Goal: Check status: Check status

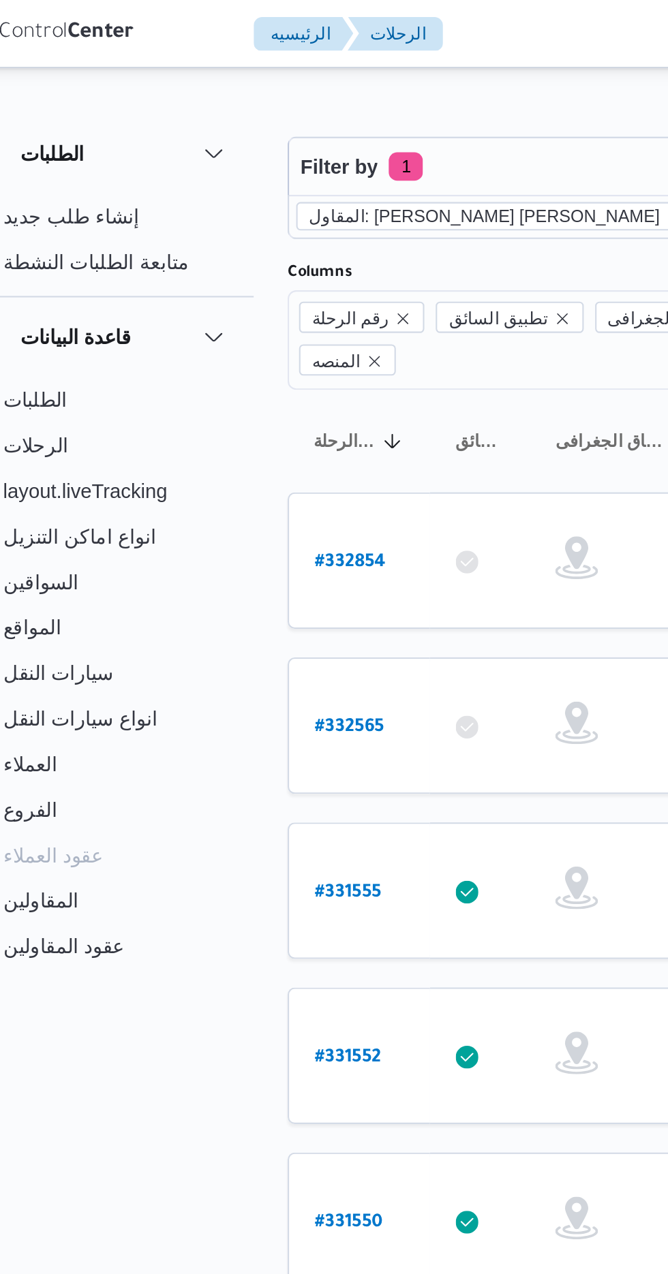
click at [360, 103] on icon "remove selected entity" at bounding box center [362, 103] width 5 height 5
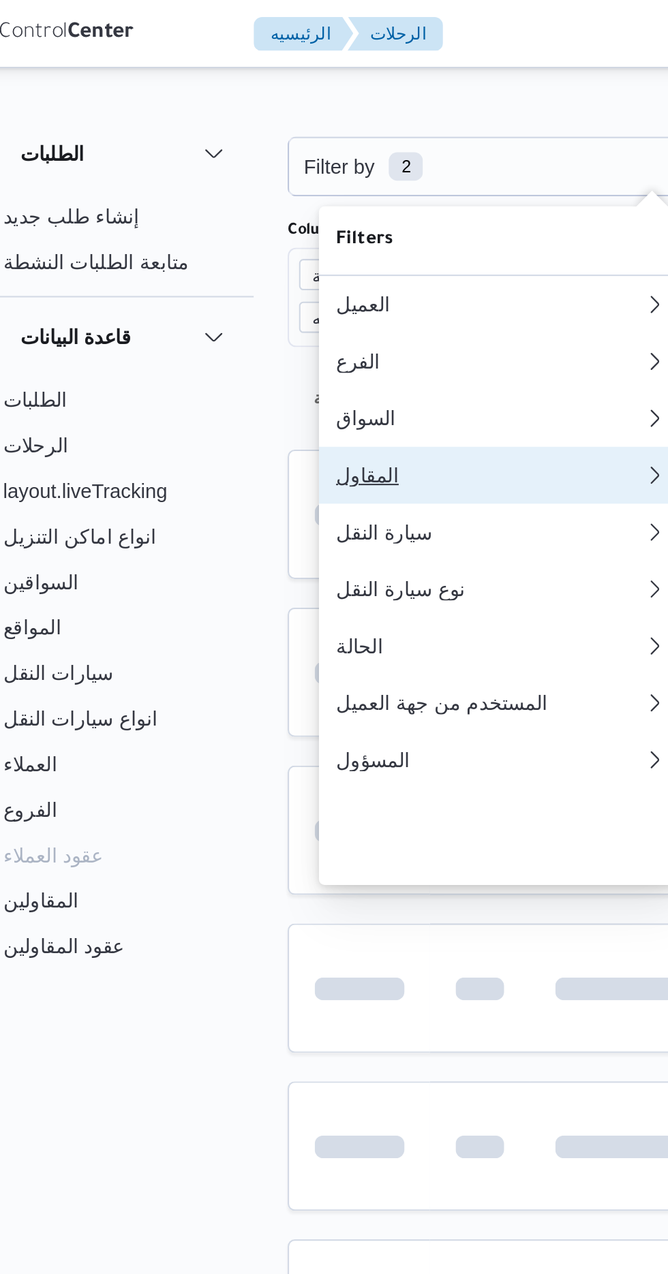
click at [271, 233] on div "المقاول" at bounding box center [271, 227] width 142 height 11
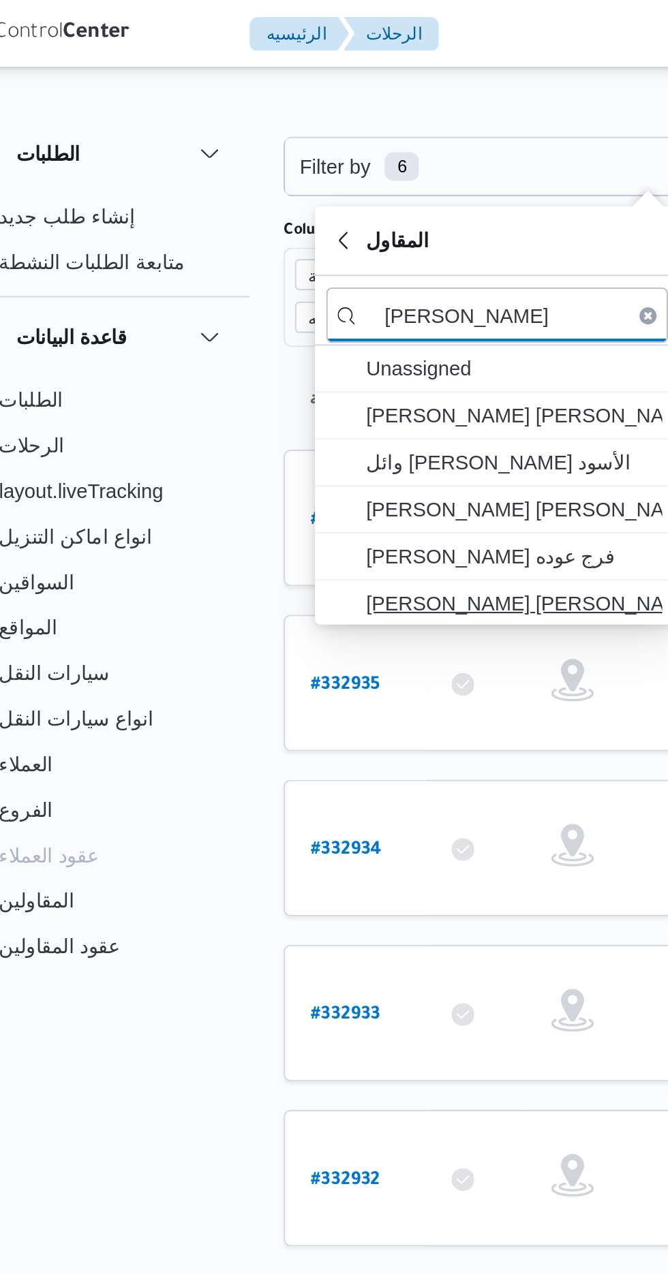
type input "[PERSON_NAME]"
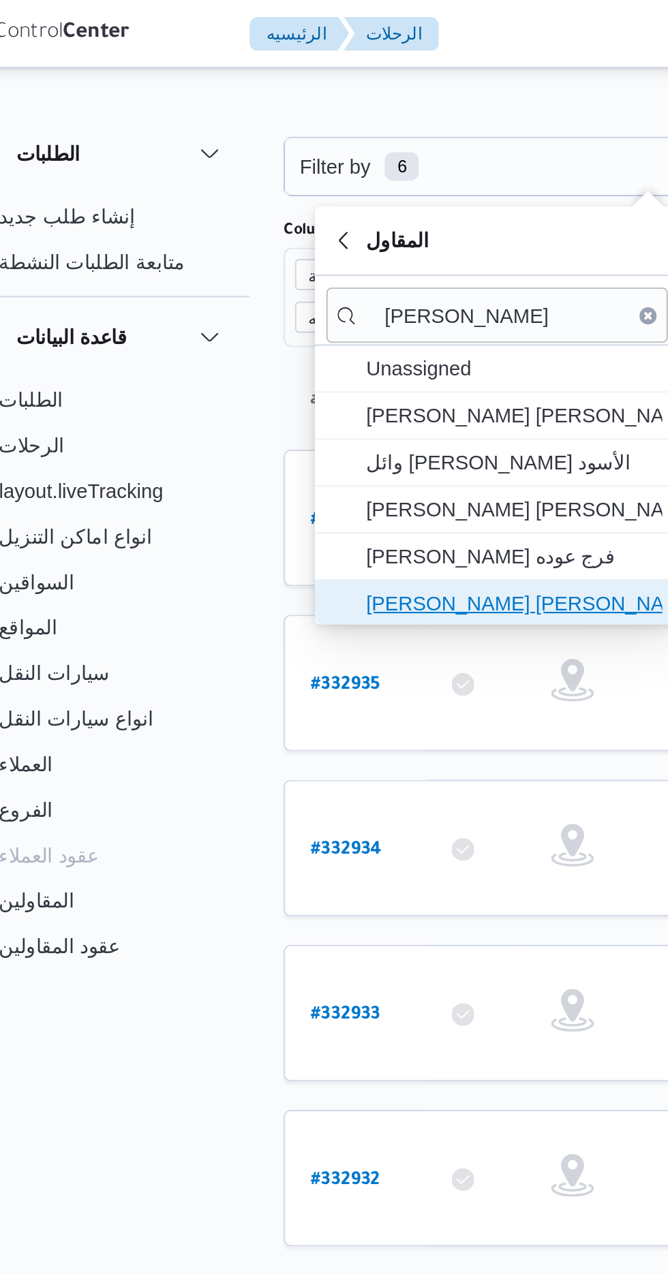
click at [315, 286] on span "[PERSON_NAME] [PERSON_NAME]" at bounding box center [288, 289] width 142 height 16
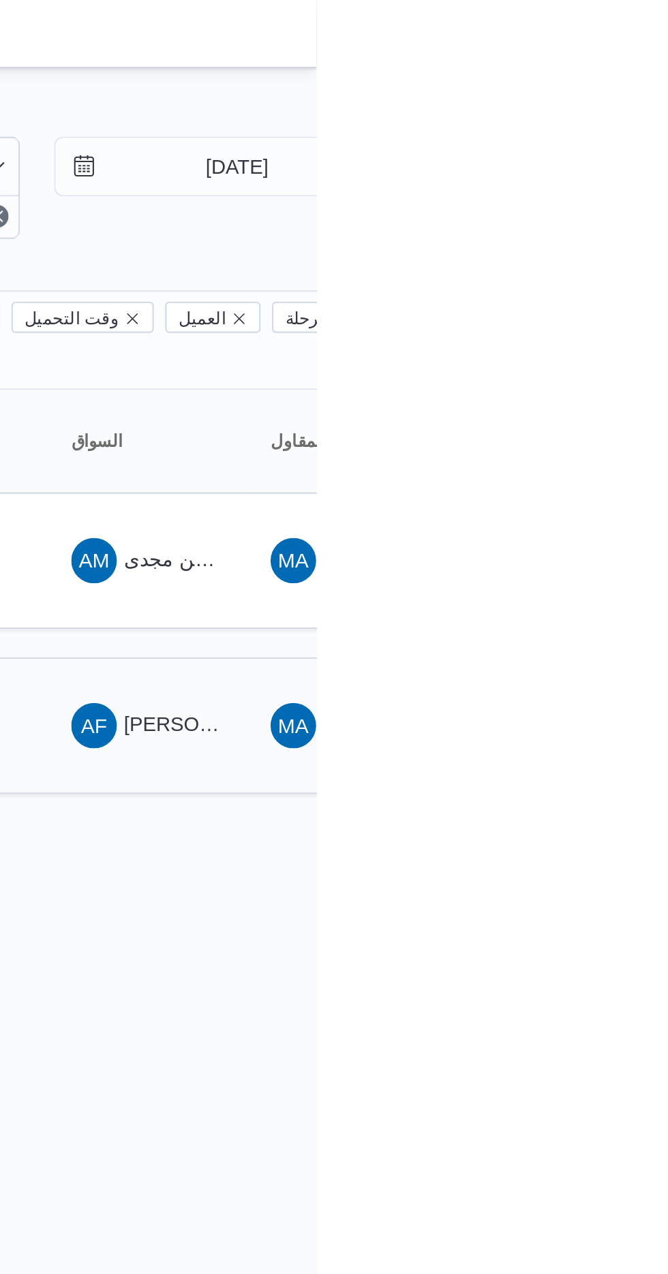
click at [600, 341] on span "[PERSON_NAME] [PERSON_NAME]" at bounding box center [655, 346] width 159 height 11
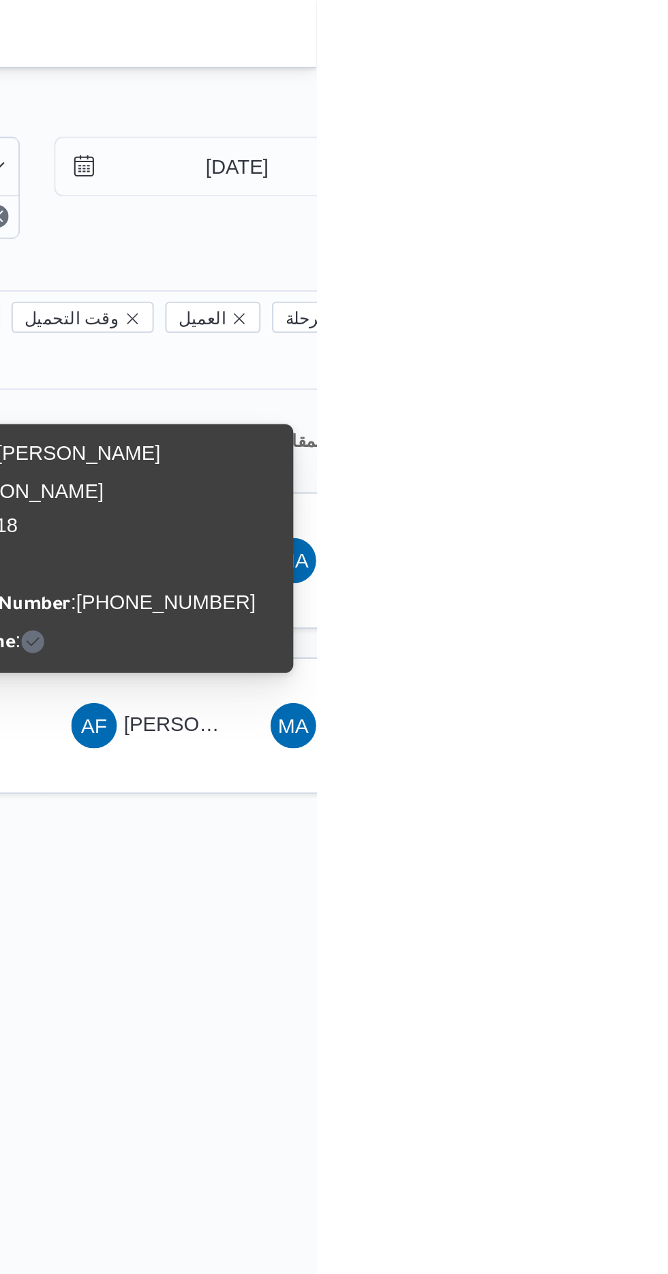
click at [587, 402] on div "Filter by 1 المقاول: [PERSON_NAME] [PERSON_NAME] [DATE] → [DATE] Group By Colum…" at bounding box center [326, 231] width 668 height 392
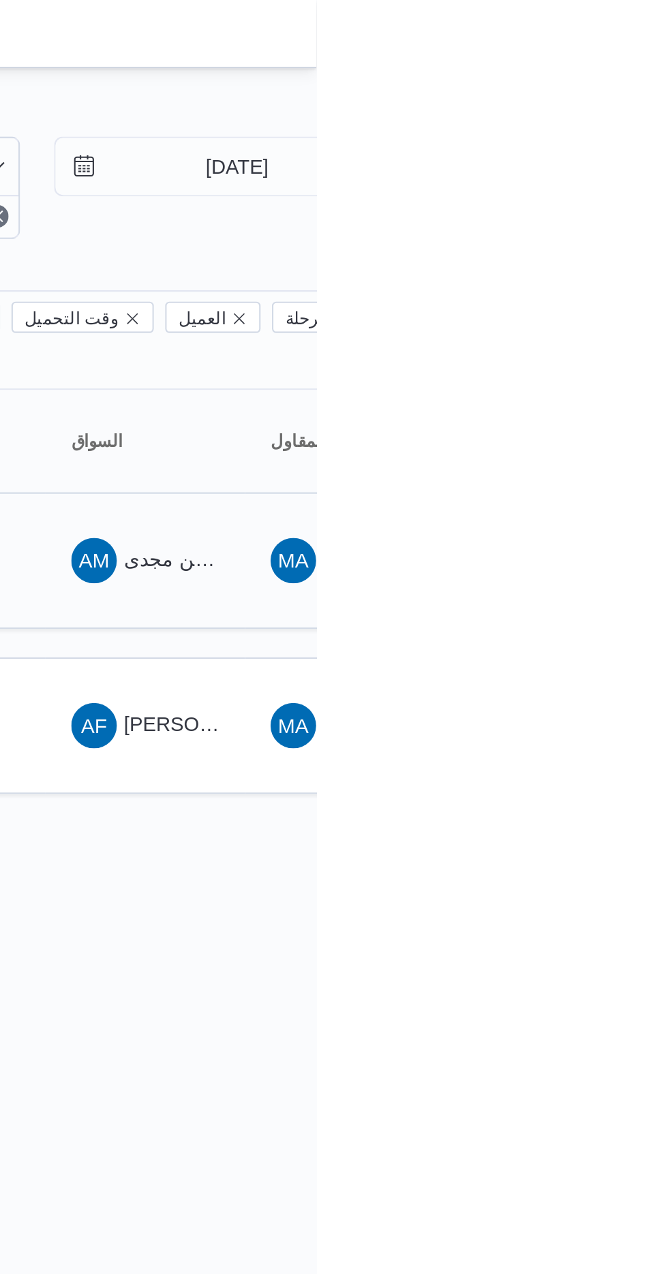
click at [591, 262] on span "ايمن مجدى [PERSON_NAME]" at bounding box center [639, 267] width 126 height 11
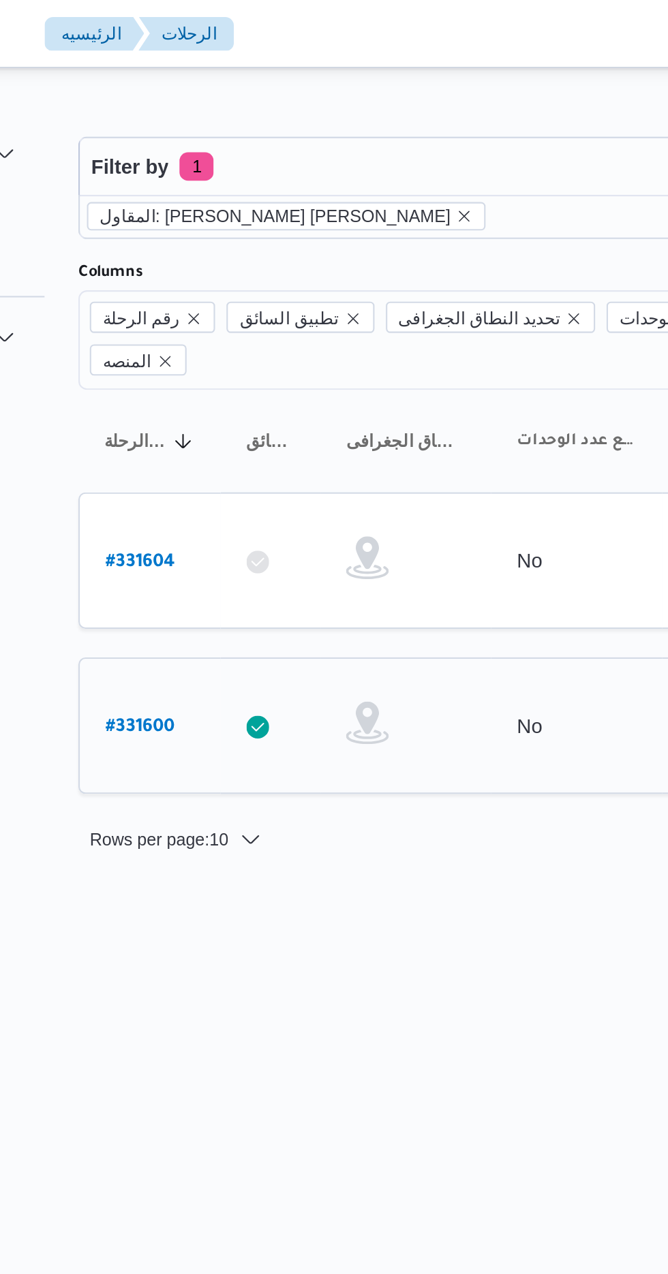
click at [211, 344] on b "# 331600" at bounding box center [206, 349] width 33 height 10
click at [202, 265] on b "# 331604" at bounding box center [206, 270] width 33 height 10
